Goal: Task Accomplishment & Management: Manage account settings

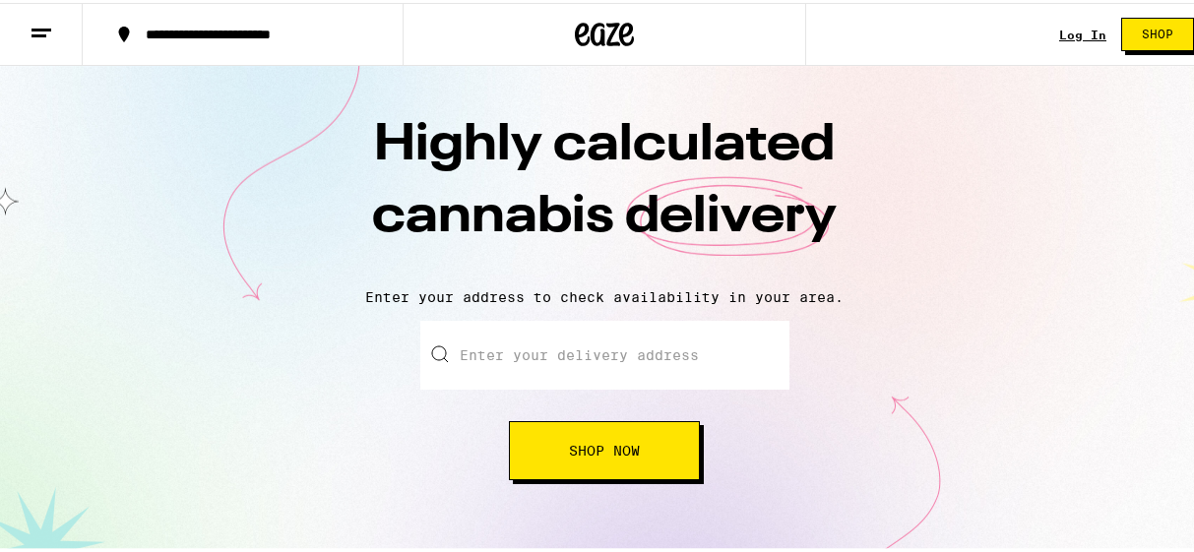
click at [1074, 31] on link "Log In" at bounding box center [1082, 32] width 47 height 13
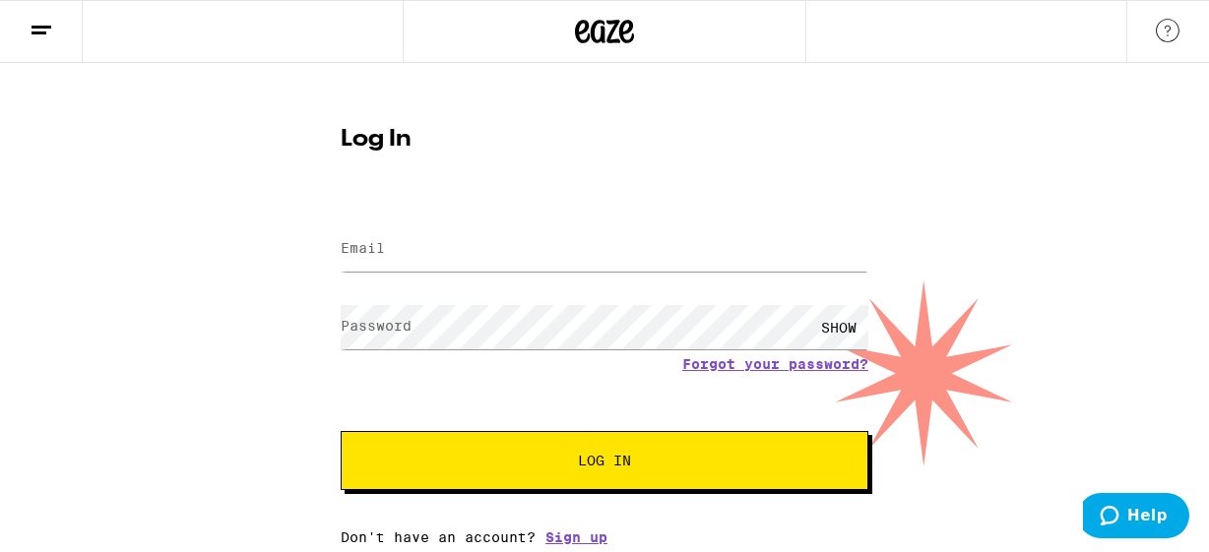
drag, startPoint x: 433, startPoint y: 221, endPoint x: 436, endPoint y: 232, distance: 11.2
click at [436, 232] on div at bounding box center [605, 249] width 528 height 58
click at [434, 236] on input "Email" at bounding box center [605, 249] width 528 height 44
click at [430, 236] on input "Email" at bounding box center [605, 249] width 528 height 44
click at [429, 239] on input "Email" at bounding box center [605, 249] width 528 height 44
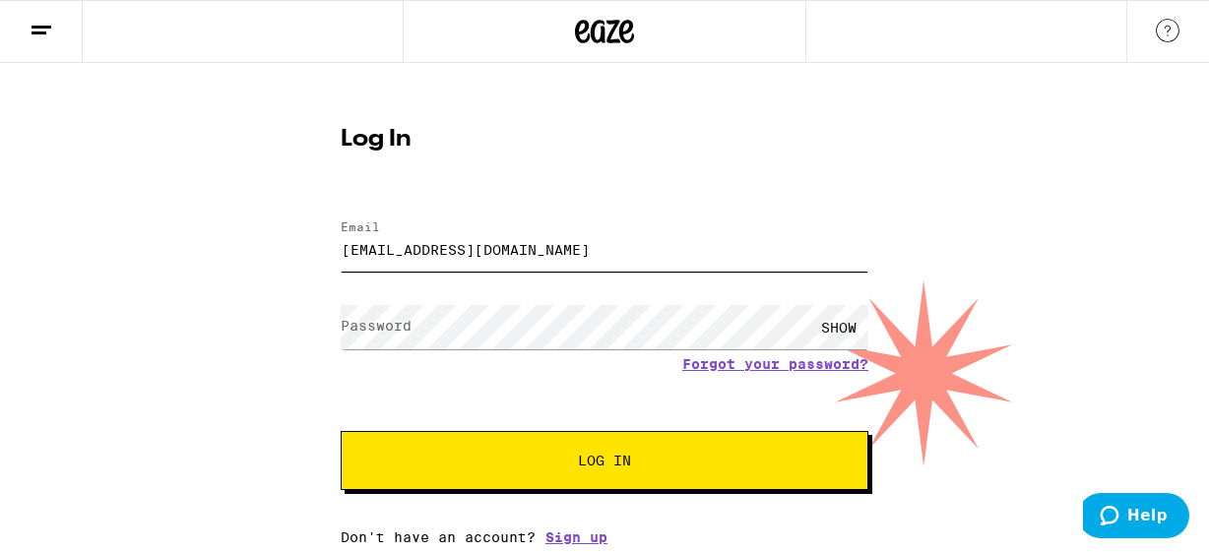
type input "[EMAIL_ADDRESS][DOMAIN_NAME]"
click at [341, 431] on button "Log In" at bounding box center [605, 460] width 528 height 59
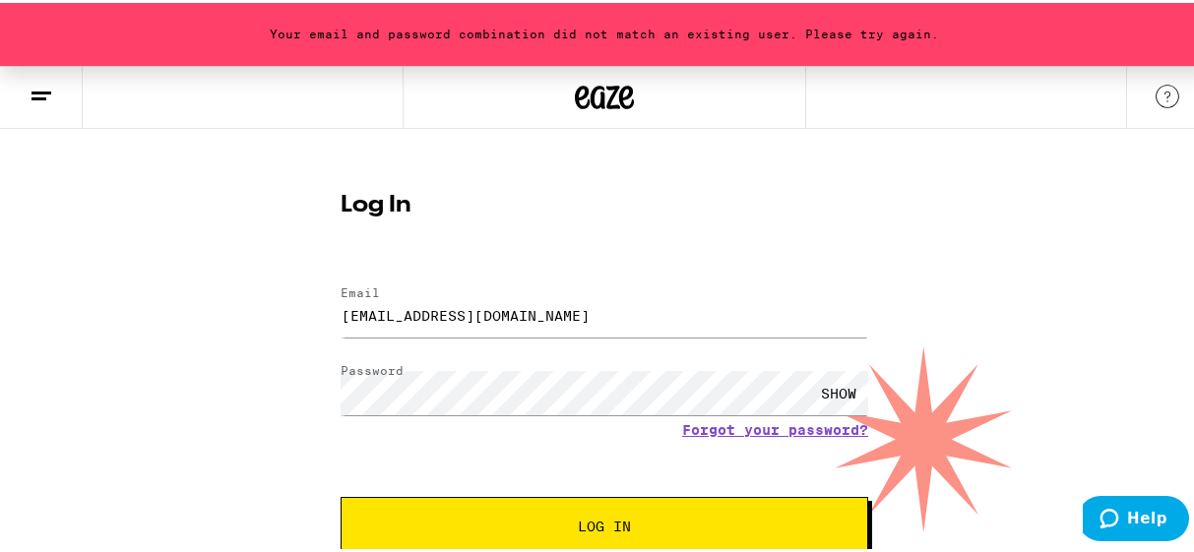
click at [835, 386] on div "SHOW" at bounding box center [838, 390] width 59 height 44
click at [125, 403] on div "Your email and password combination did not match an existing user. Please try …" at bounding box center [604, 335] width 1209 height 545
click at [756, 254] on div "Log In Email Email [EMAIL_ADDRESS][DOMAIN_NAME] Password Password HIDE Forgot y…" at bounding box center [604, 391] width 567 height 433
